Goal: Find specific page/section

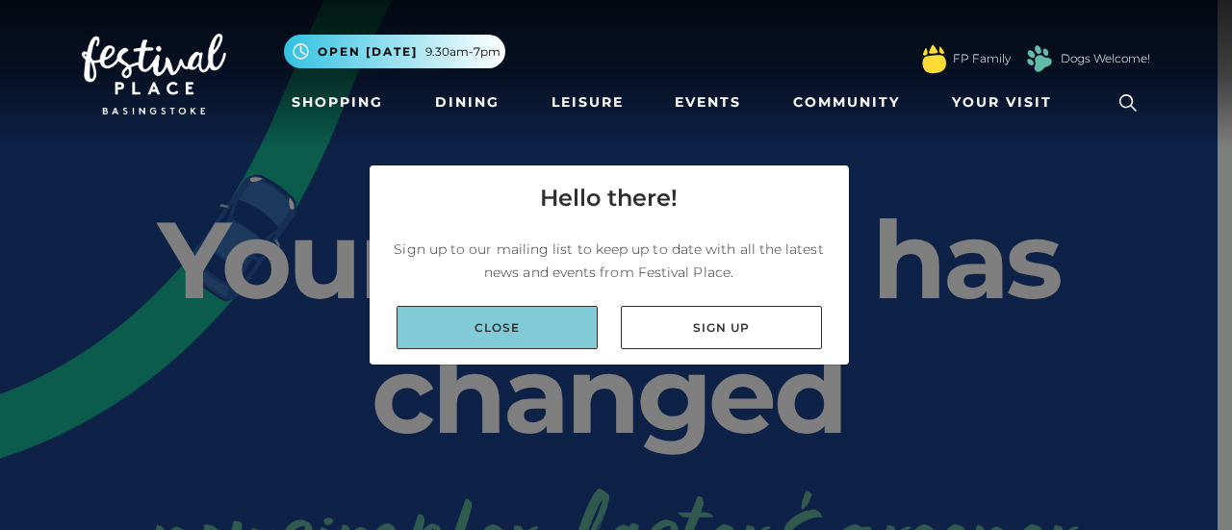
click at [525, 330] on link "Close" at bounding box center [497, 327] width 201 height 43
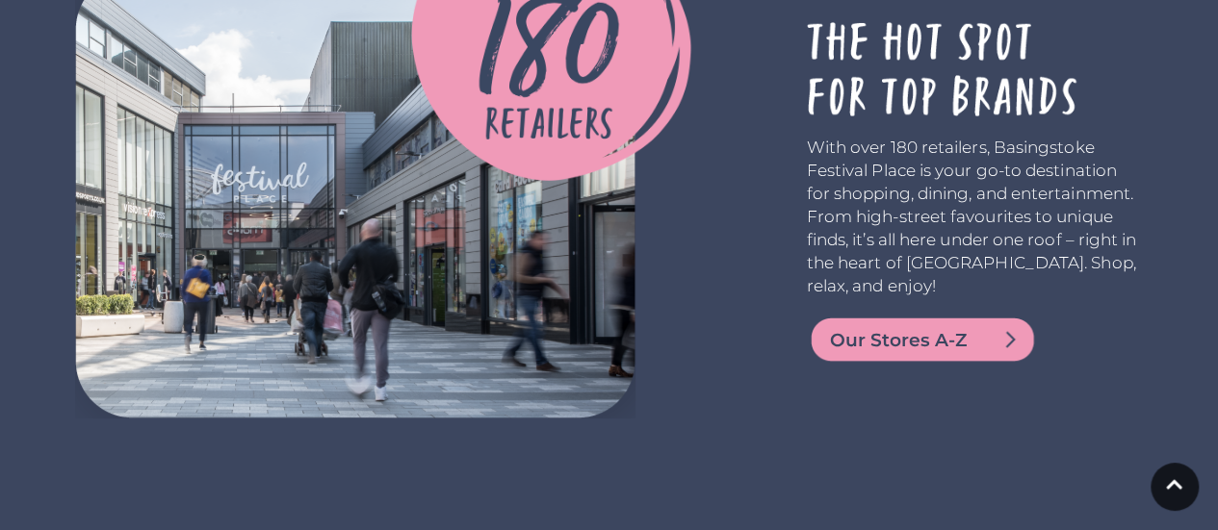
scroll to position [3432, 0]
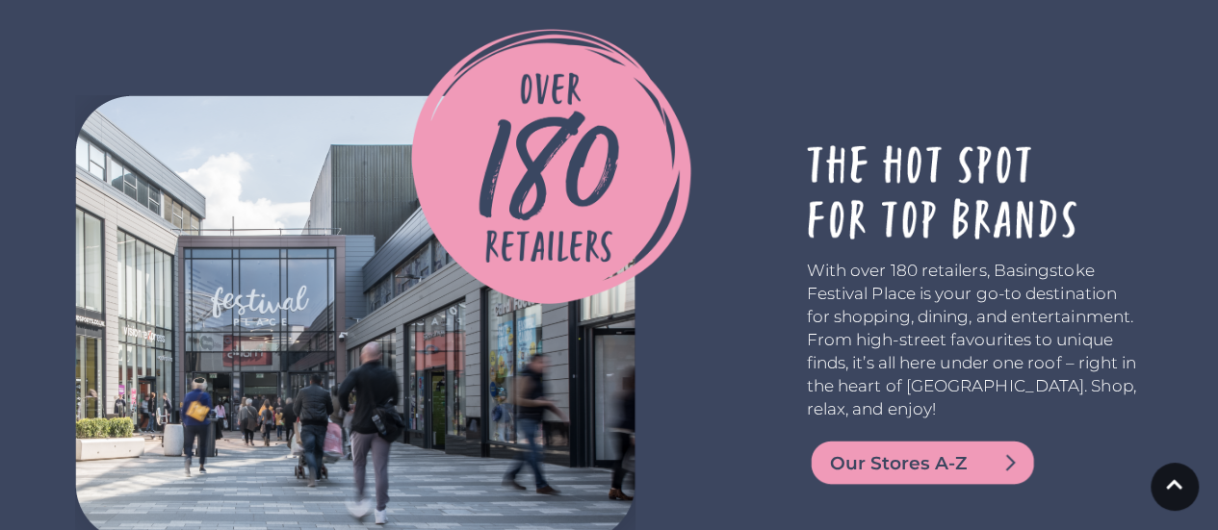
click at [972, 450] on span "Our Stores A-Z" at bounding box center [945, 463] width 231 height 27
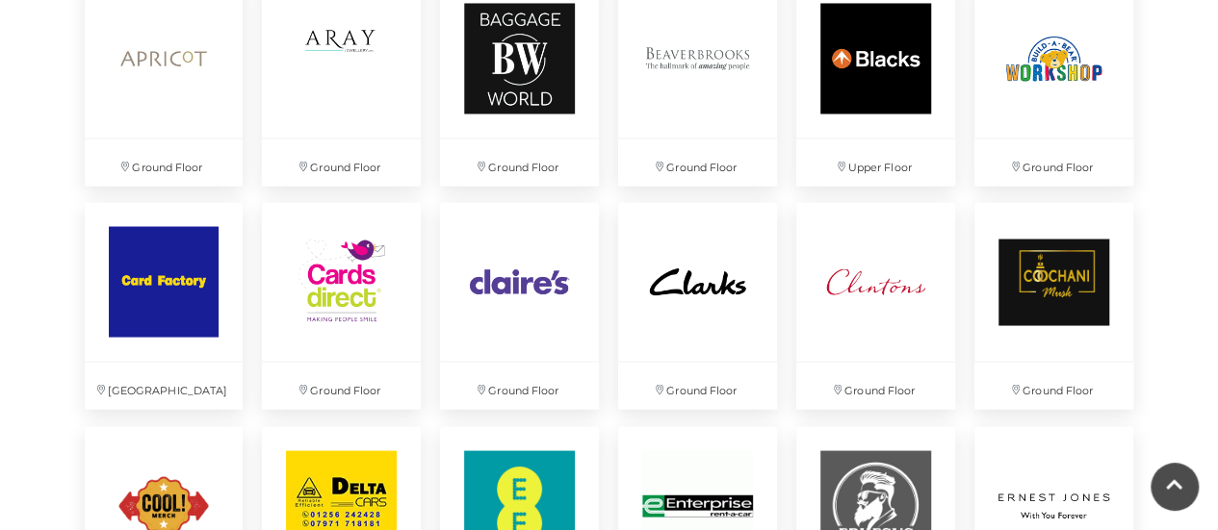
scroll to position [1698, 0]
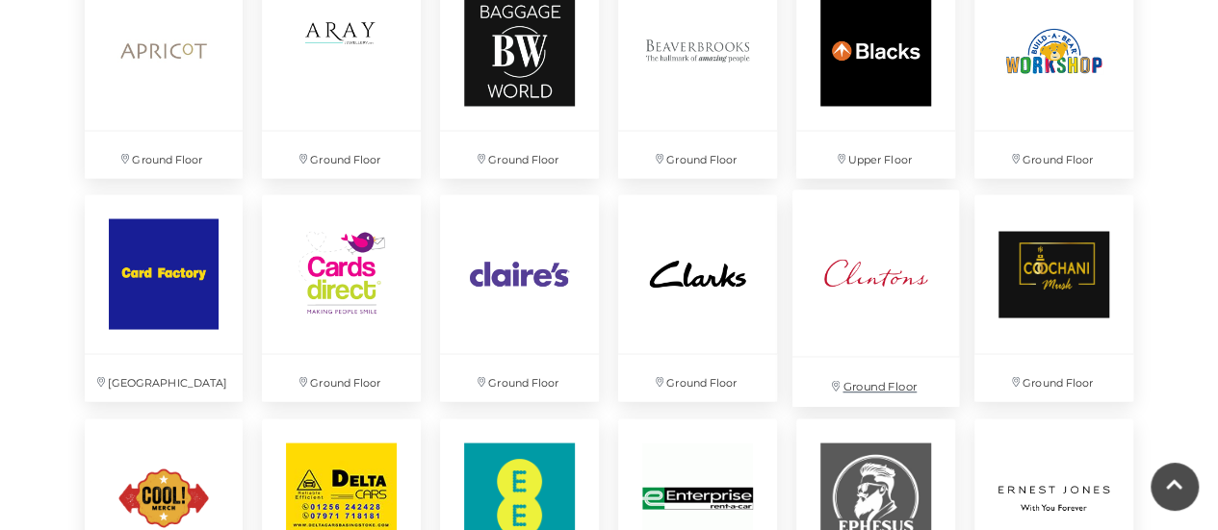
click at [869, 283] on img at bounding box center [875, 273] width 167 height 167
